Goal: Information Seeking & Learning: Learn about a topic

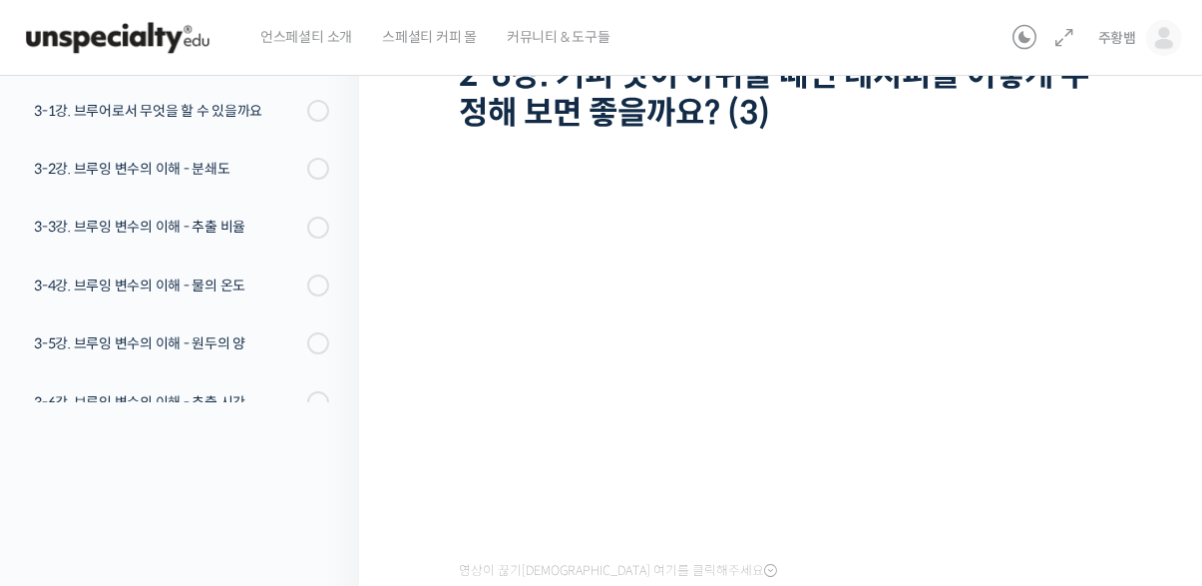
scroll to position [527, 0]
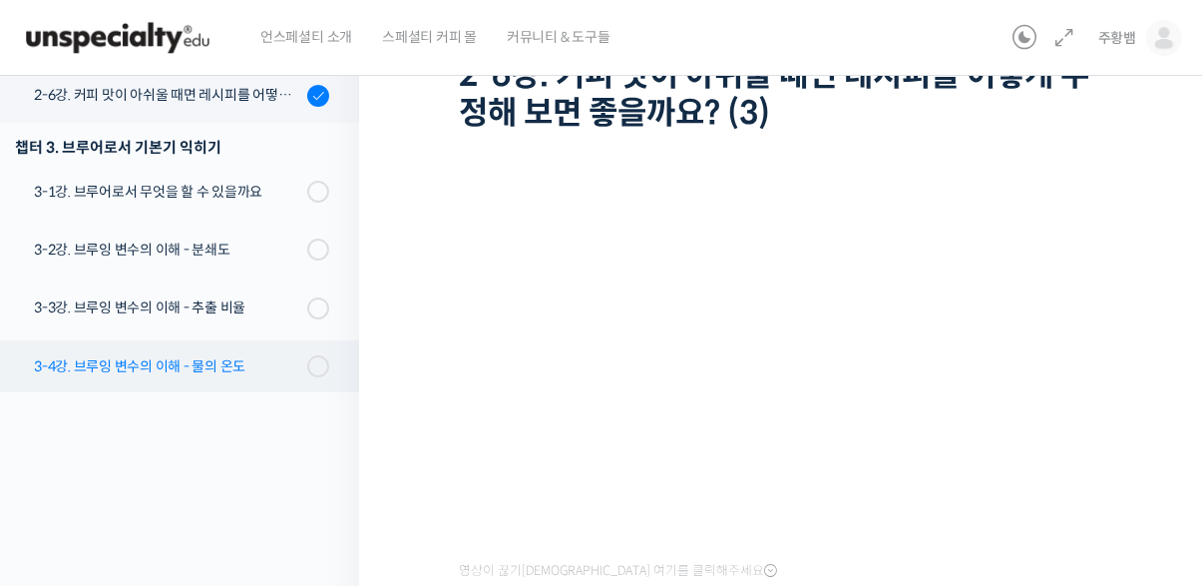
click at [69, 372] on div "3-4강. 브루잉 변수의 이해 - 물의 온도" at bounding box center [167, 366] width 267 height 22
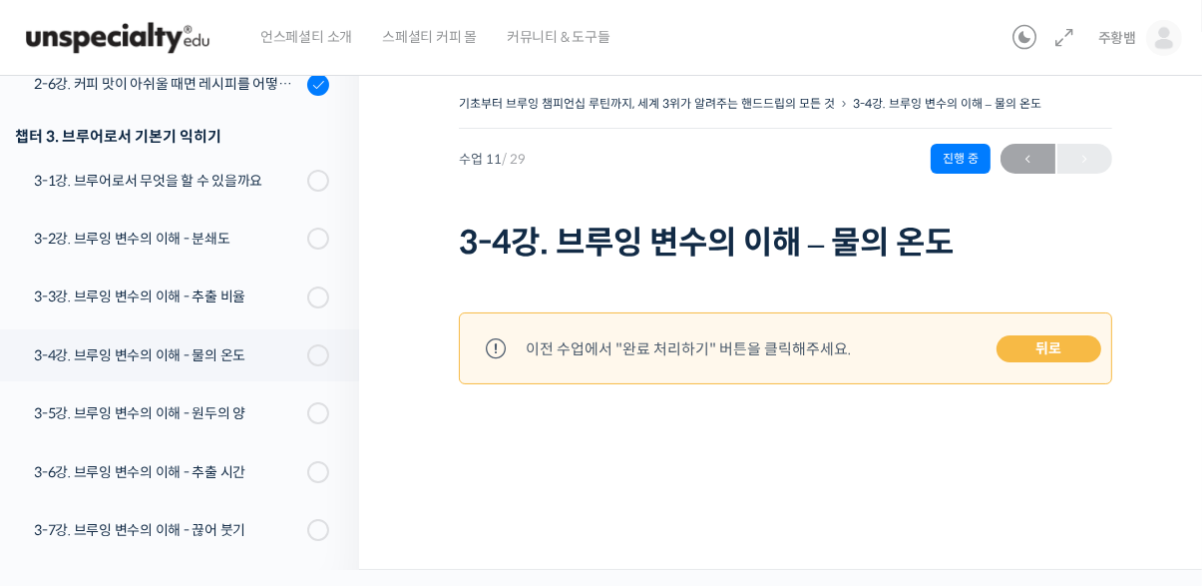
scroll to position [688, 0]
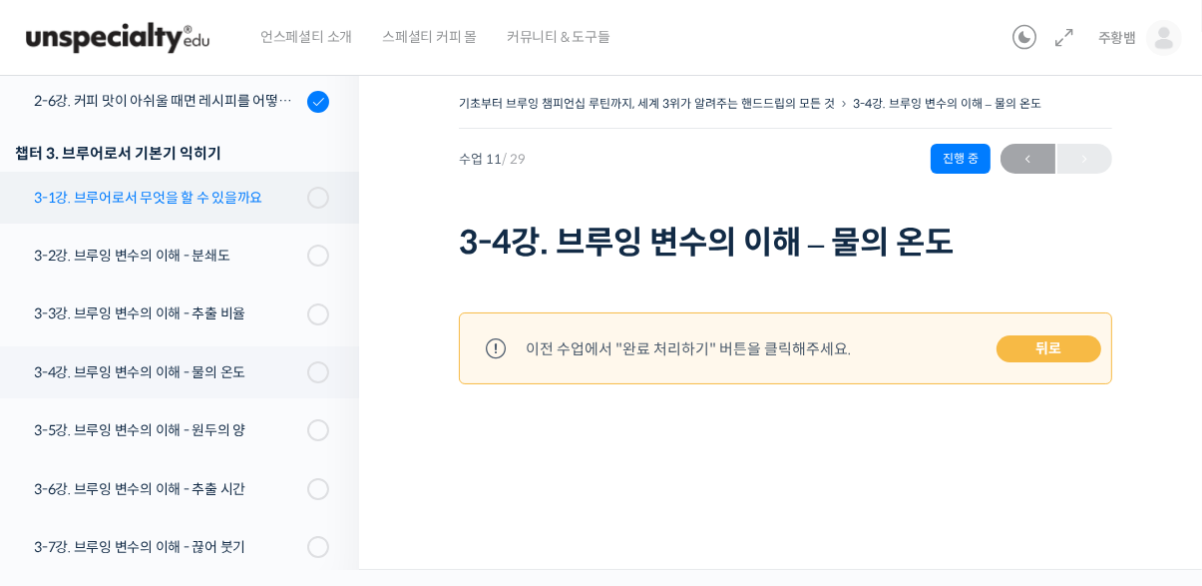
click at [86, 204] on div "3-1강. 브루어로서 무엇을 할 수 있을까요" at bounding box center [167, 198] width 267 height 22
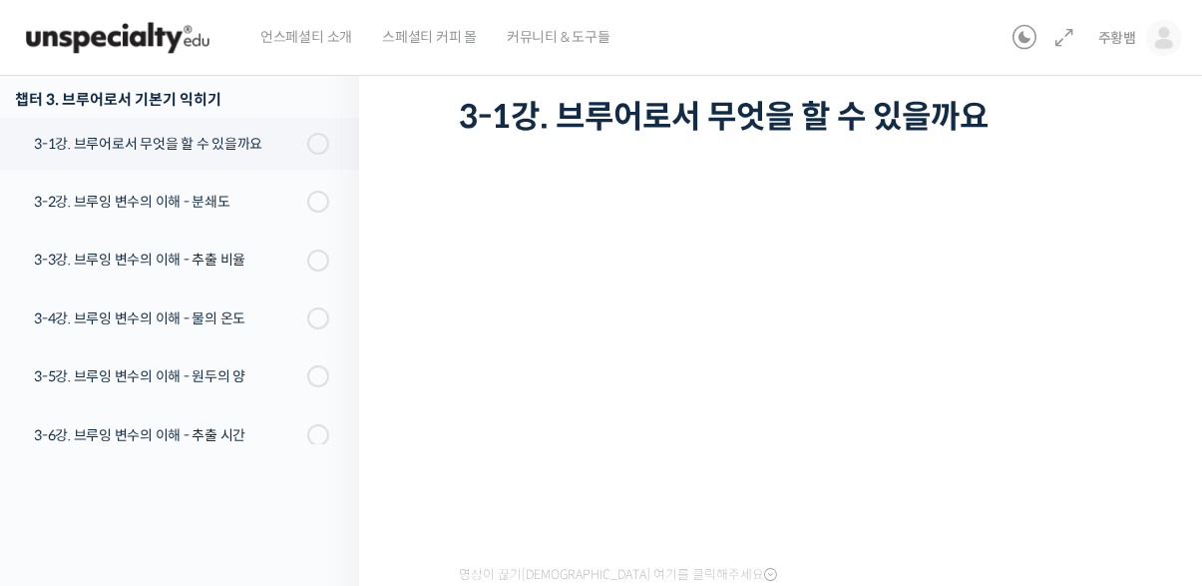
scroll to position [614, 0]
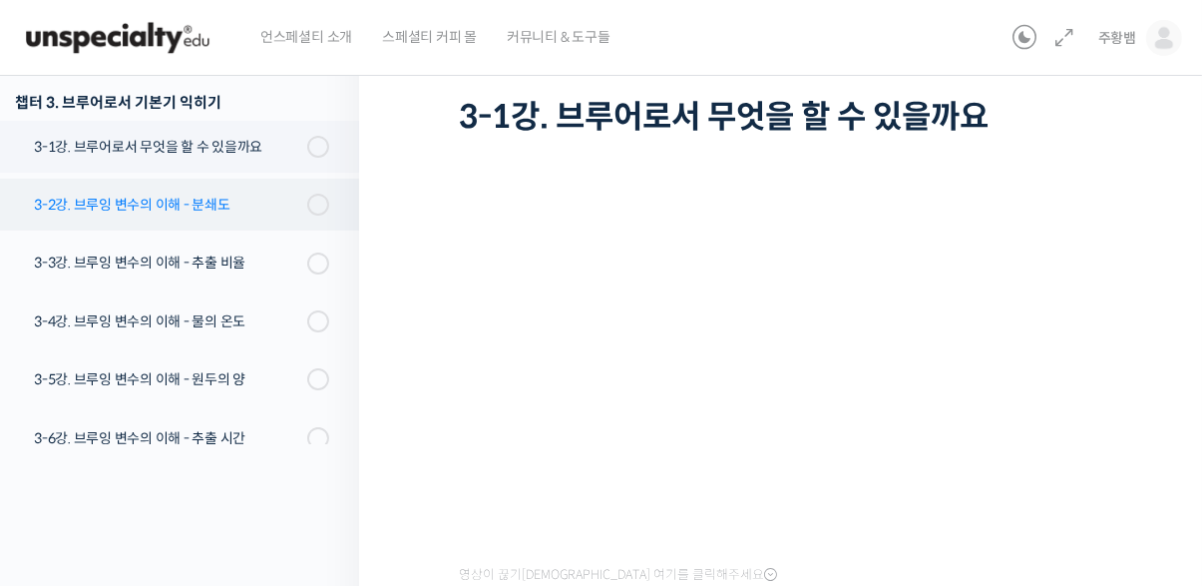
click at [124, 210] on div "3-2강. 브루잉 변수의 이해 - 분쇄도" at bounding box center [167, 205] width 267 height 22
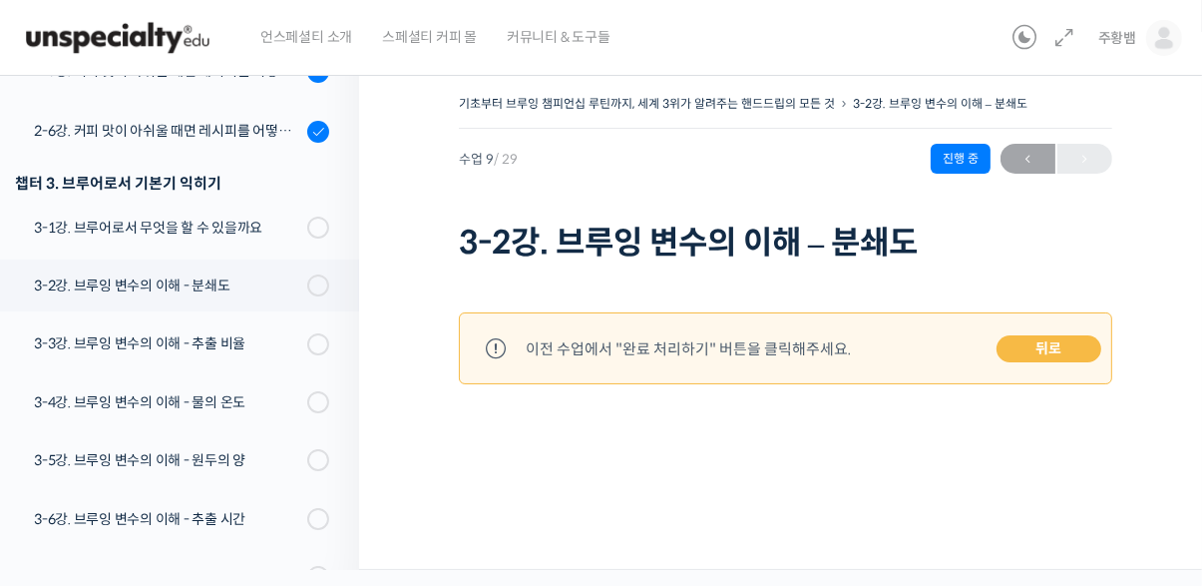
scroll to position [547, 0]
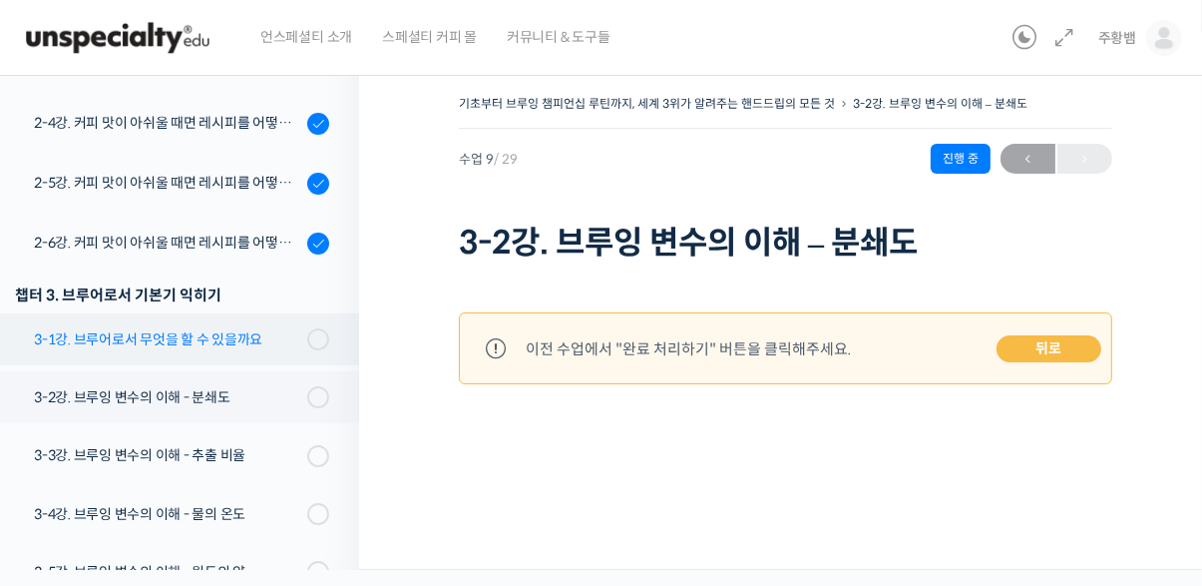
click at [79, 343] on div "3-1강. 브루어로서 무엇을 할 수 있을까요" at bounding box center [167, 339] width 267 height 22
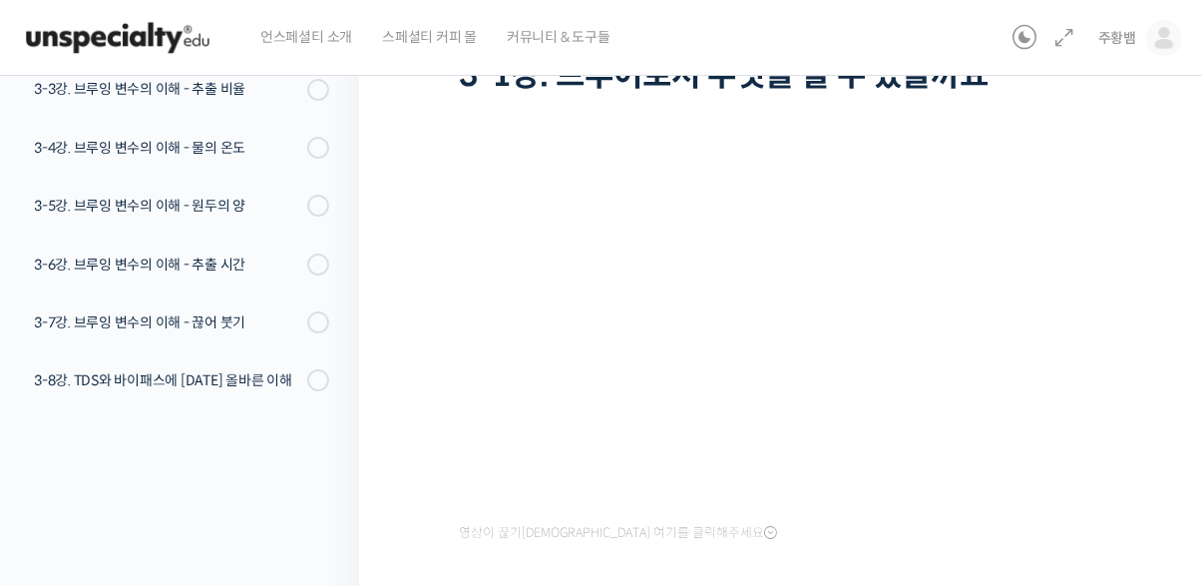
scroll to position [238, 0]
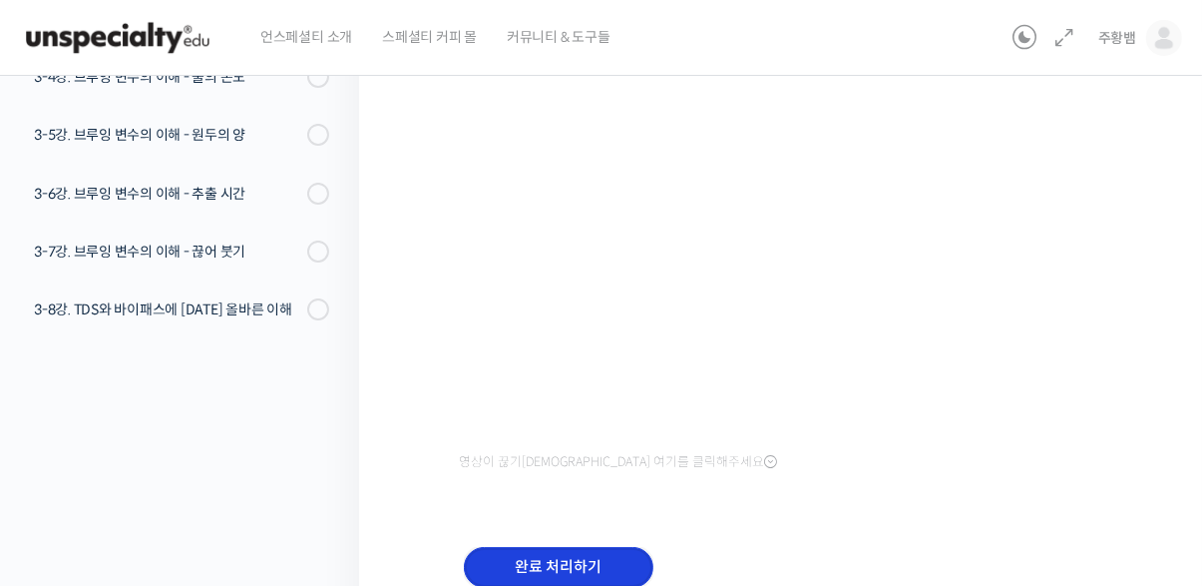
click at [592, 561] on input "완료 처리하기" at bounding box center [559, 567] width 190 height 41
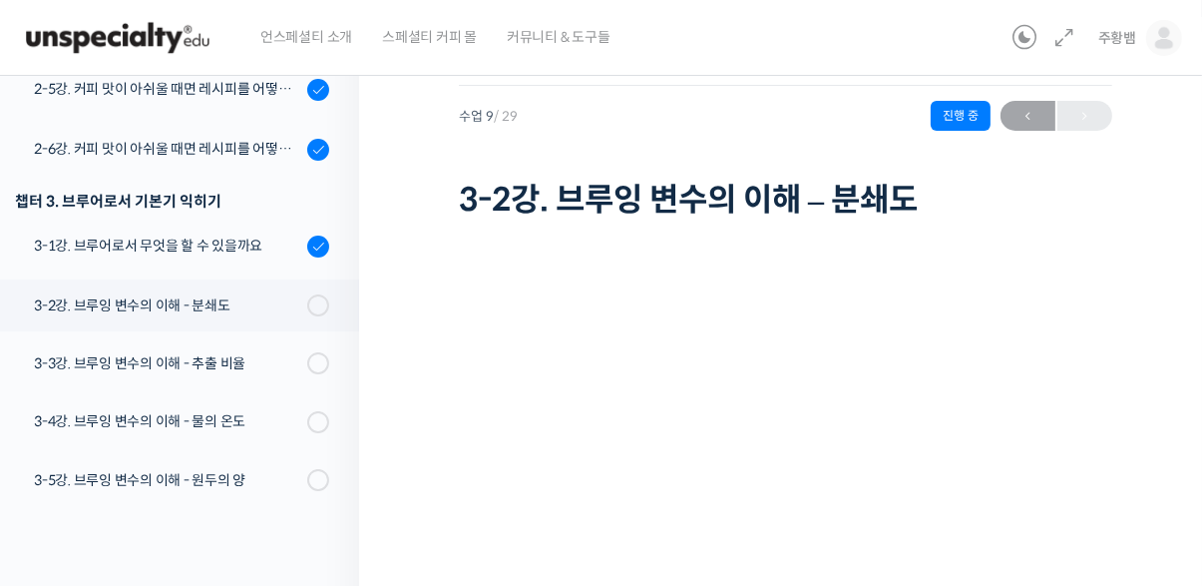
scroll to position [80, 0]
